Goal: Transaction & Acquisition: Purchase product/service

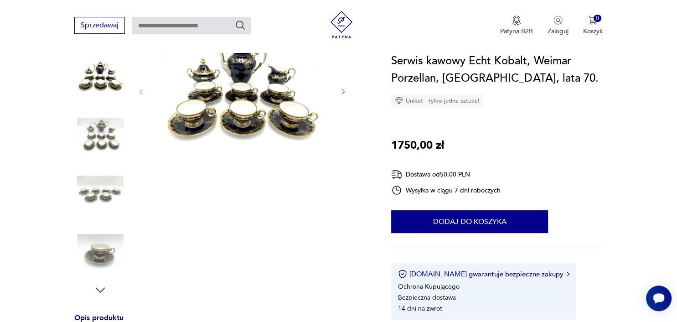
scroll to position [144, 0]
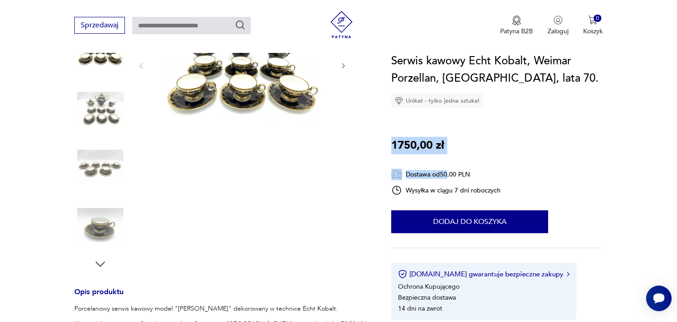
drag, startPoint x: 386, startPoint y: 143, endPoint x: 449, endPoint y: 139, distance: 62.5
click at [449, 139] on section "Opis produktu Porcelanowy serwis kawowy model "[PERSON_NAME]" dekorowany w tech…" at bounding box center [338, 310] width 677 height 609
click at [351, 169] on div at bounding box center [221, 138] width 295 height 264
drag, startPoint x: 449, startPoint y: 141, endPoint x: 434, endPoint y: 145, distance: 15.0
click at [434, 145] on div "Serwis kawowy Echt Kobalt, Weimar Porzellan, [GEOGRAPHIC_DATA], lata 70. Unikat…" at bounding box center [496, 185] width 211 height 267
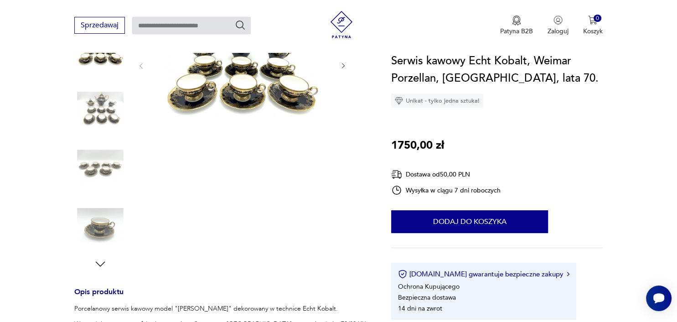
click at [475, 132] on div "Serwis kawowy Echt Kobalt, Weimar Porzellan, [GEOGRAPHIC_DATA], lata 70. Unikat…" at bounding box center [496, 185] width 211 height 267
drag, startPoint x: 444, startPoint y: 139, endPoint x: 393, endPoint y: 143, distance: 50.7
click at [393, 143] on p "1750,00 zł" at bounding box center [417, 145] width 53 height 17
copy p "1750,00 zł"
